Goal: Find specific page/section: Find specific page/section

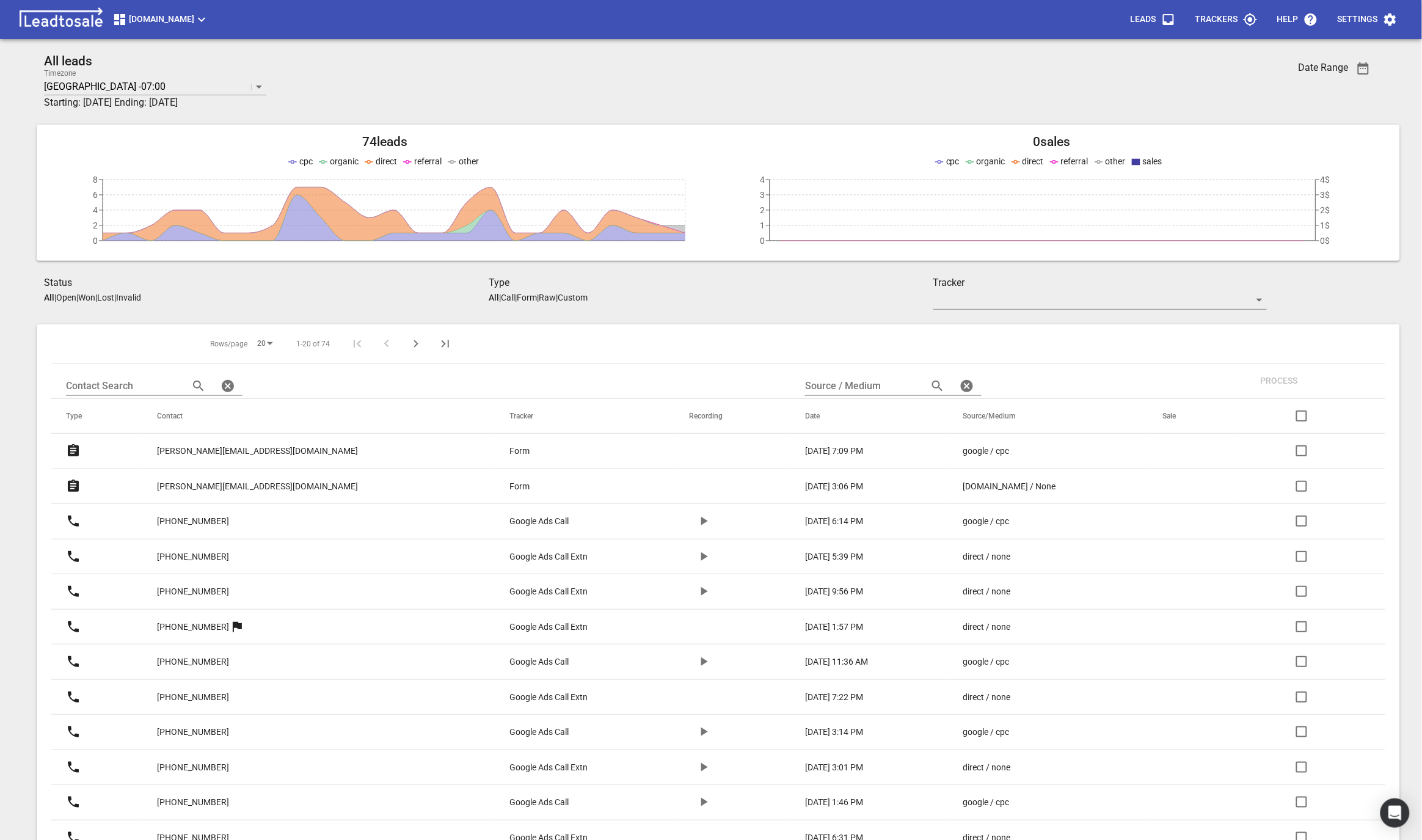
click at [192, 22] on span "[DOMAIN_NAME]" at bounding box center [160, 19] width 96 height 15
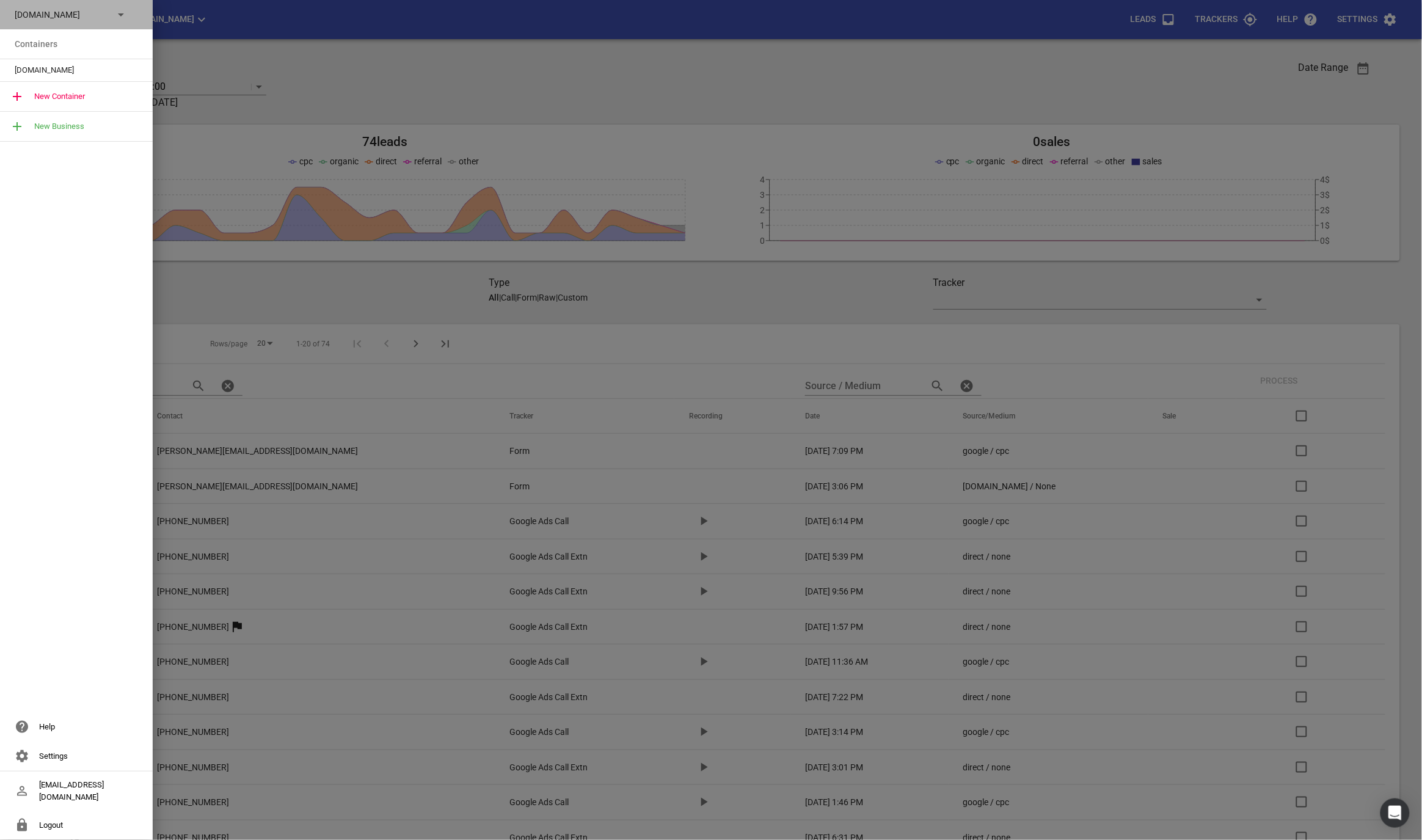
click at [109, 21] on div "[DOMAIN_NAME]" at bounding box center [76, 15] width 153 height 29
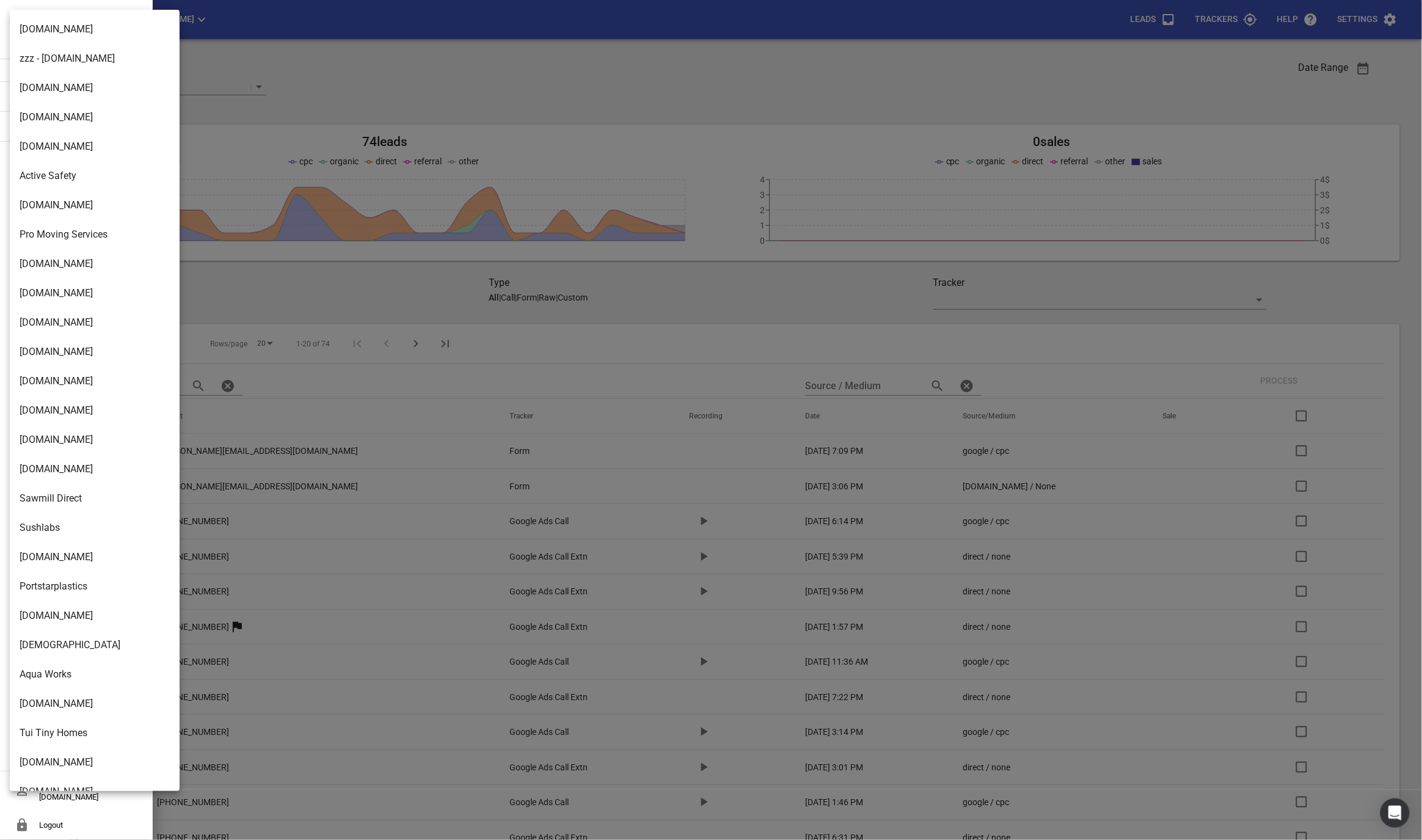
scroll to position [1748, 0]
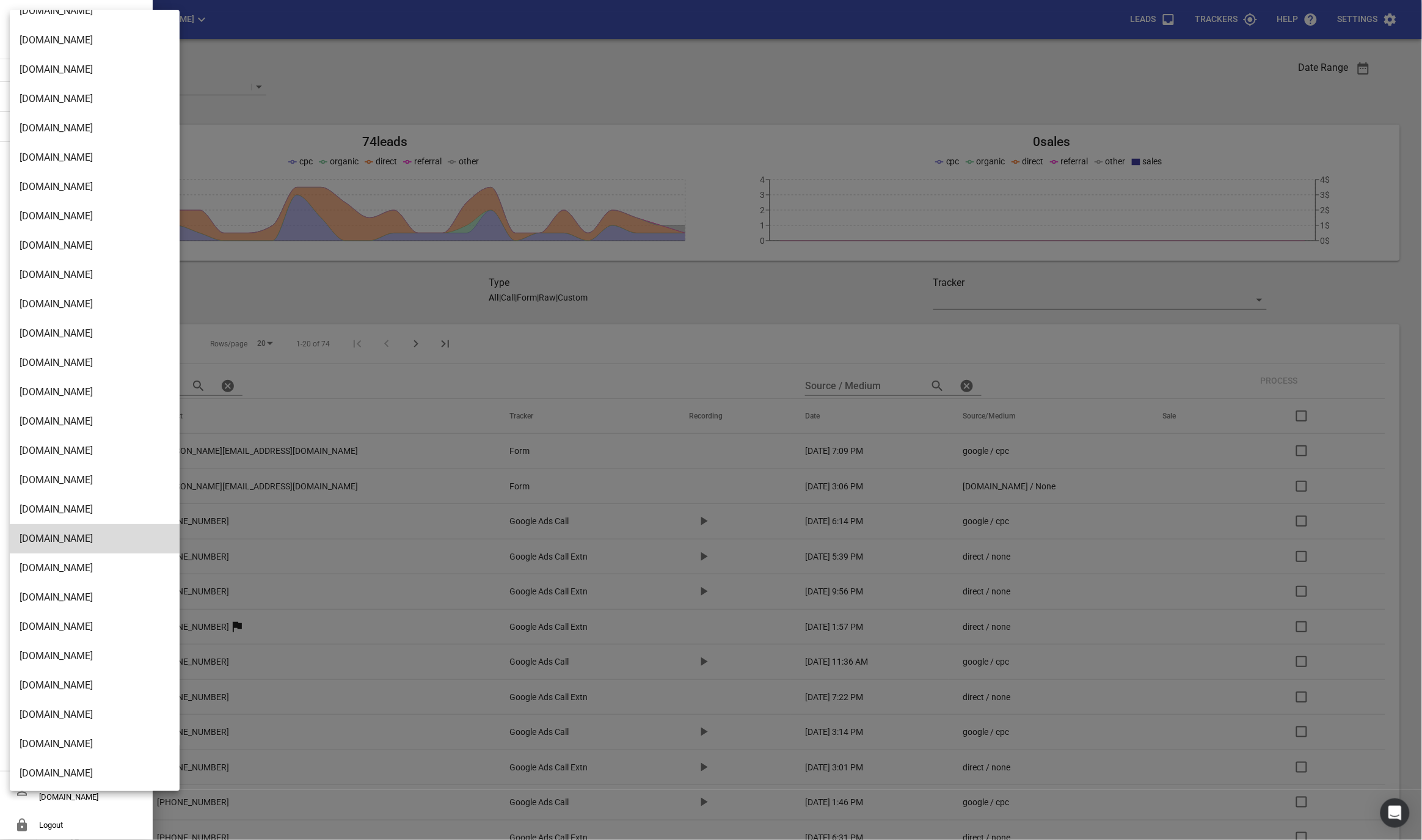
click at [31, 692] on li "[DOMAIN_NAME]" at bounding box center [94, 686] width 170 height 29
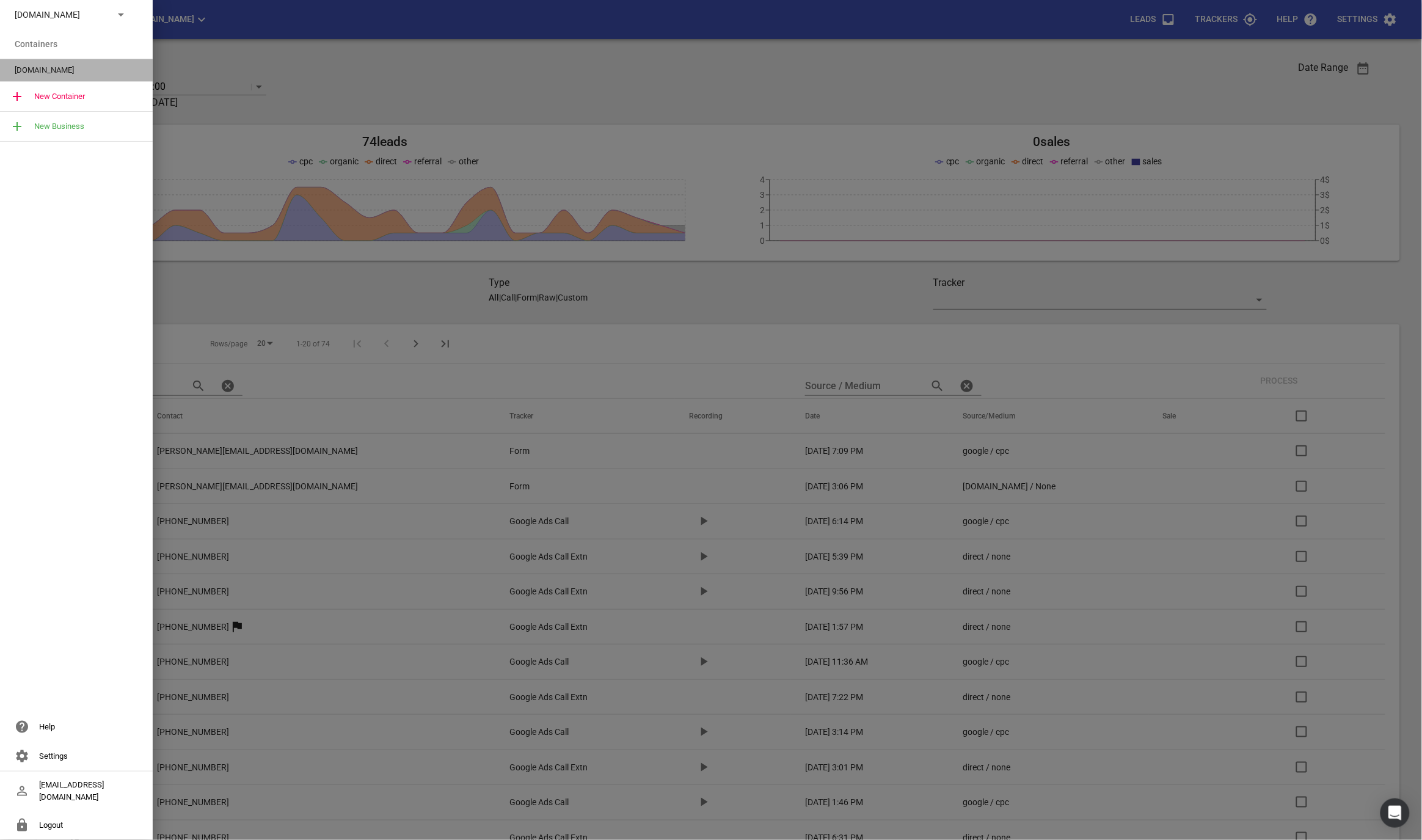
click at [75, 65] on span "[DOMAIN_NAME]" at bounding box center [71, 70] width 114 height 12
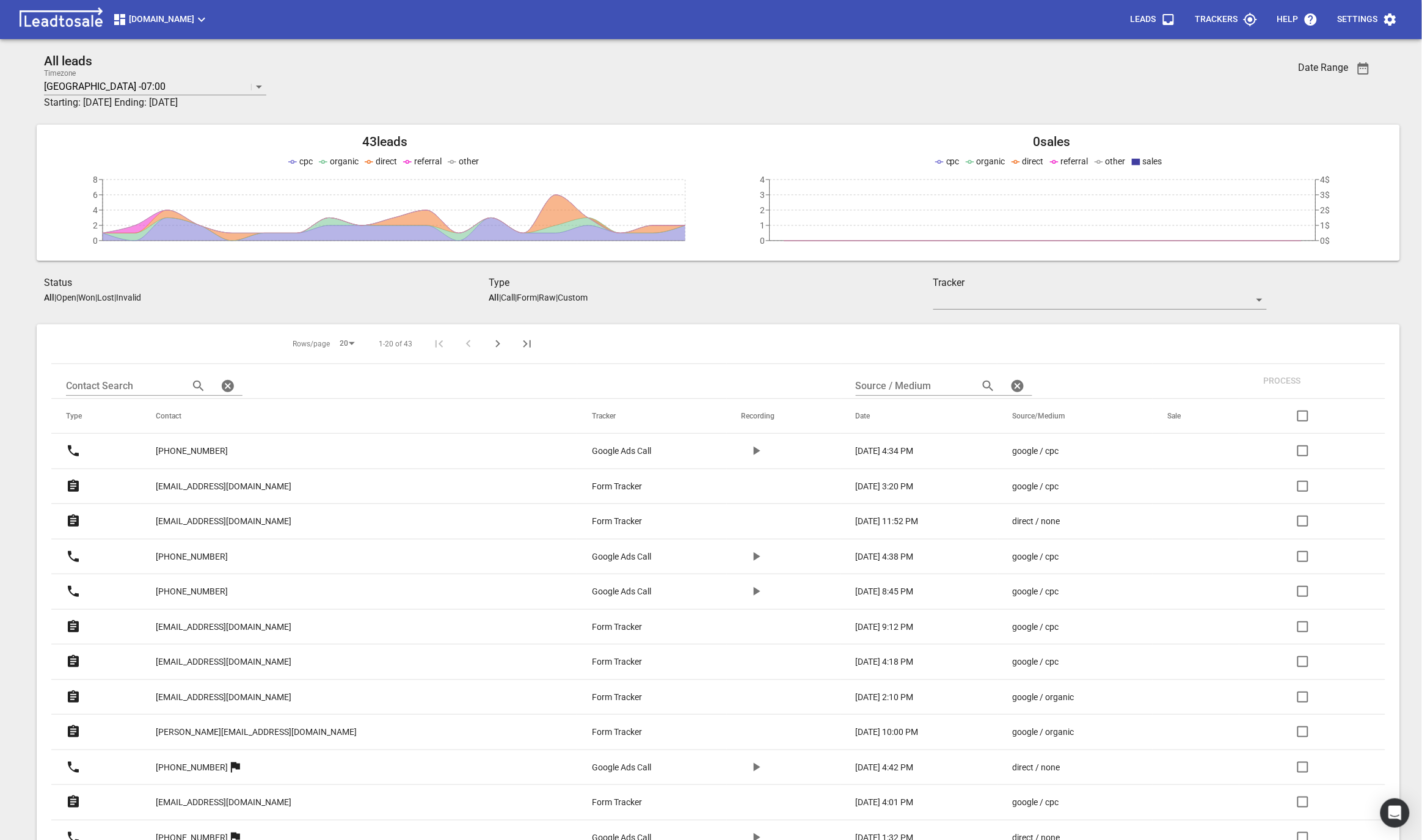
click at [577, 495] on td "Form Tracker" at bounding box center [652, 486] width 149 height 36
click at [592, 488] on p "Form Tracker" at bounding box center [617, 486] width 50 height 13
